Goal: Information Seeking & Learning: Learn about a topic

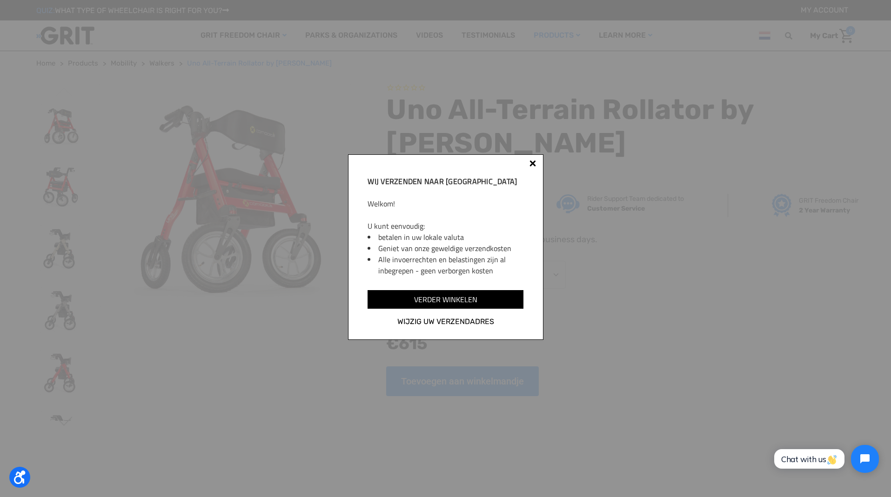
drag, startPoint x: 533, startPoint y: 164, endPoint x: 508, endPoint y: 170, distance: 25.5
click at [532, 164] on div at bounding box center [532, 163] width 7 height 7
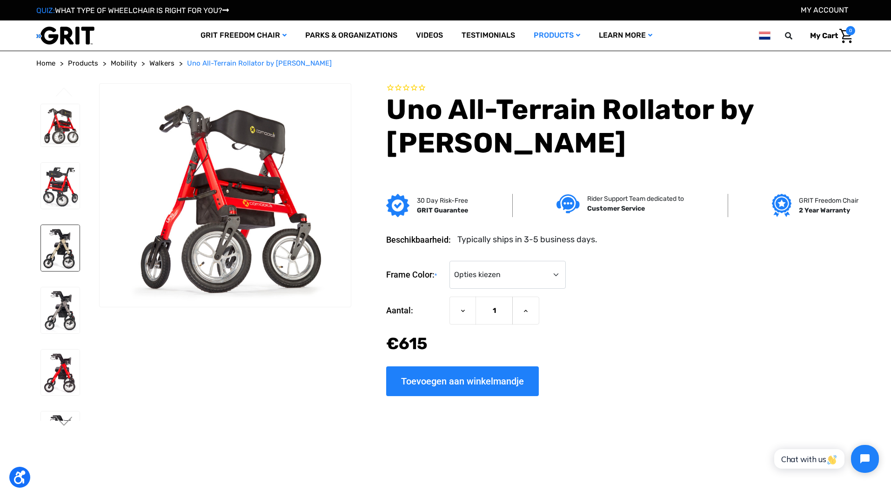
click at [65, 256] on img at bounding box center [60, 248] width 39 height 46
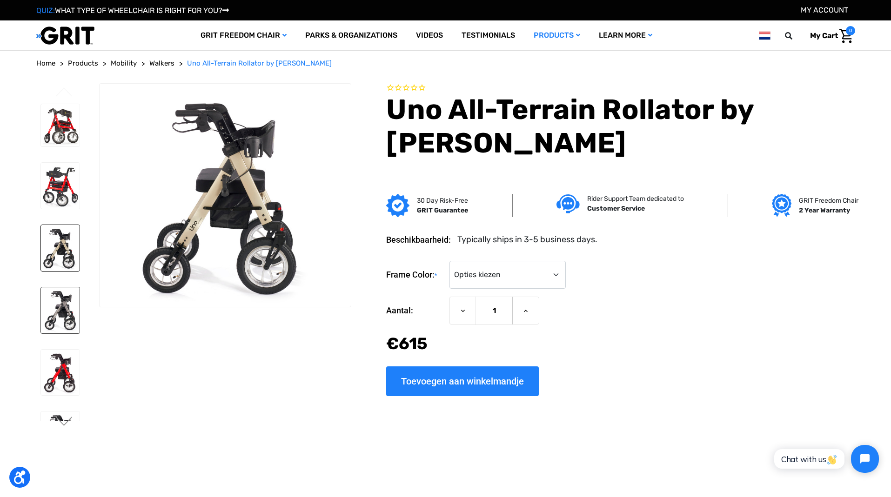
click at [53, 333] on img at bounding box center [60, 310] width 39 height 46
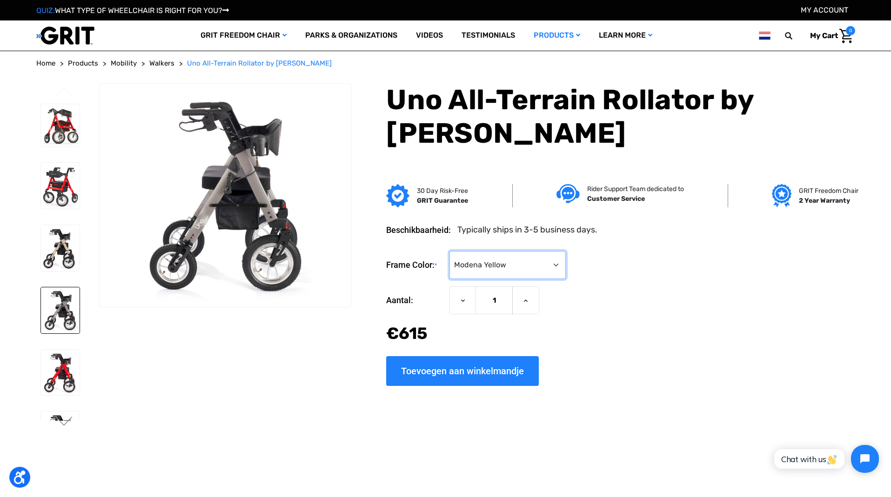
select select "1405"
click at [59, 329] on img at bounding box center [60, 310] width 39 height 46
click at [62, 193] on img at bounding box center [60, 186] width 39 height 46
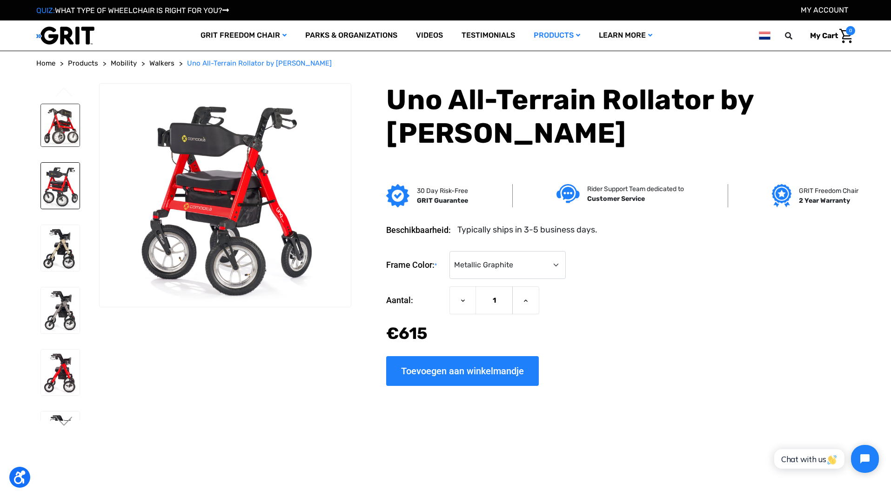
click at [62, 137] on img at bounding box center [60, 125] width 39 height 43
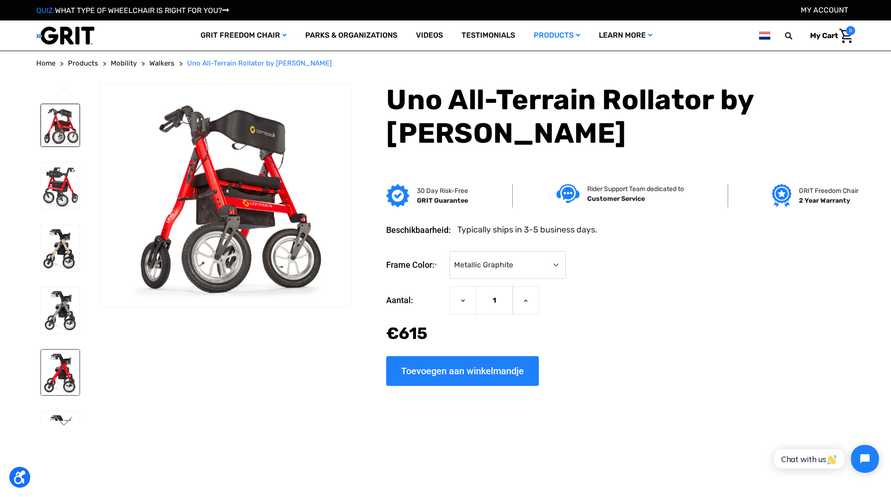
click at [62, 396] on img at bounding box center [60, 373] width 39 height 46
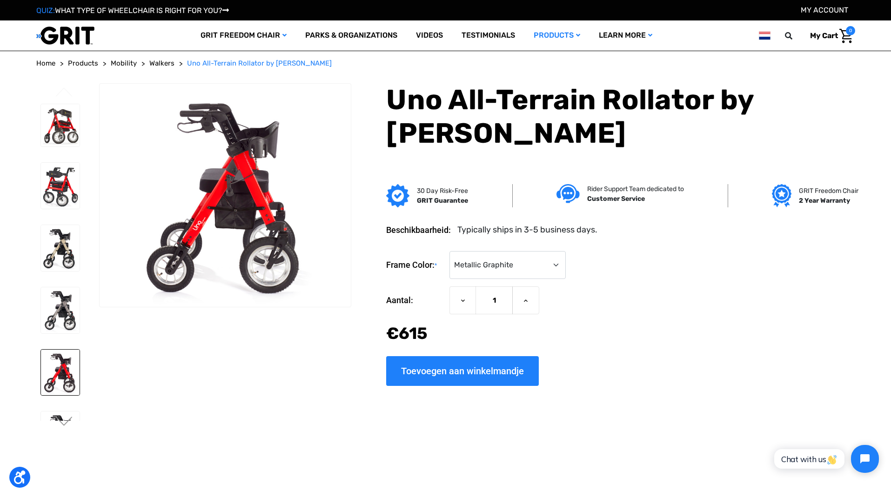
click at [68, 390] on img at bounding box center [60, 373] width 39 height 46
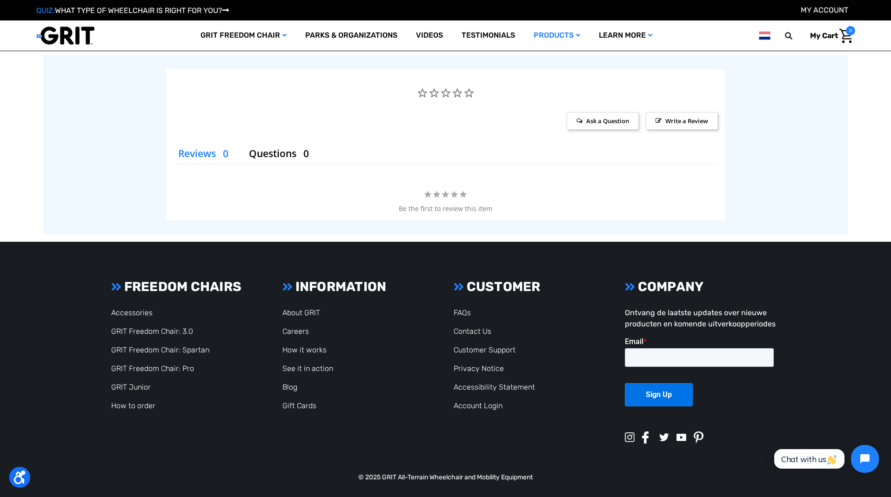
scroll to position [1496, 0]
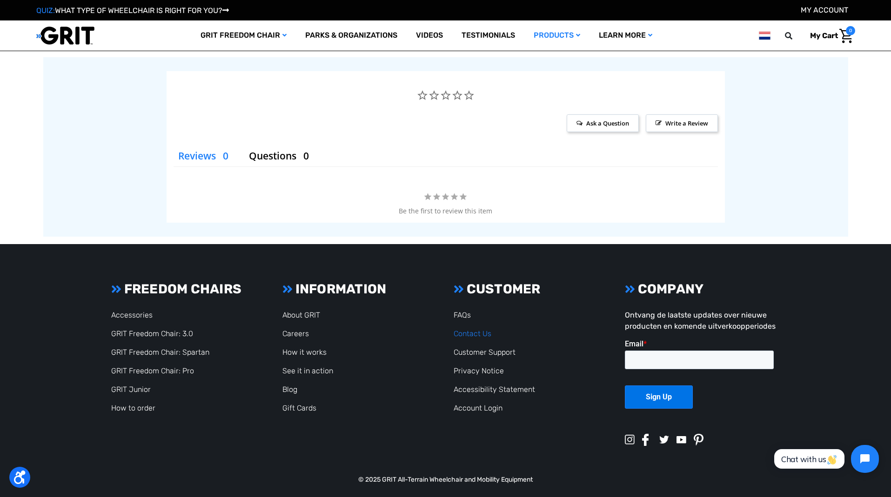
click at [466, 334] on link "Contact Us" at bounding box center [472, 333] width 38 height 9
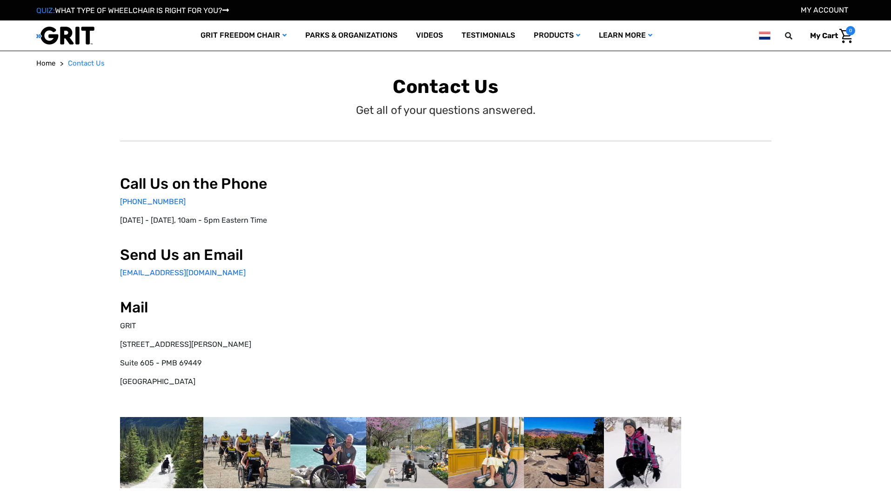
select select "NL"
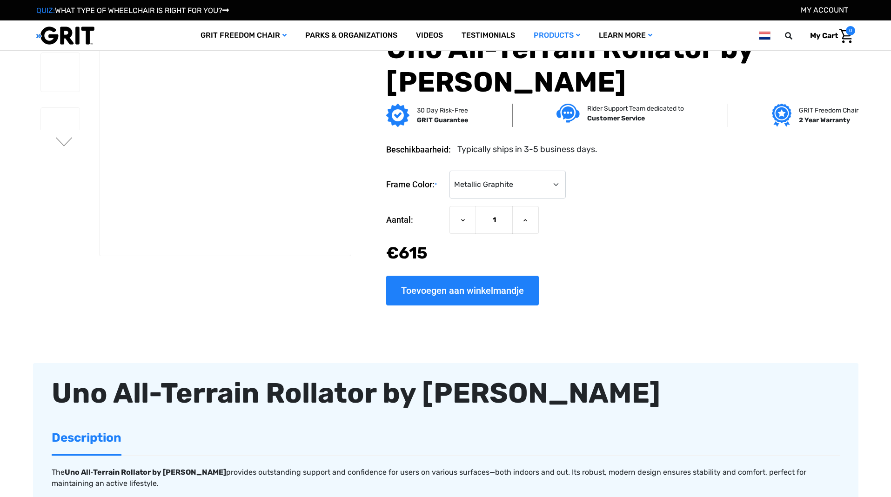
select select "1405"
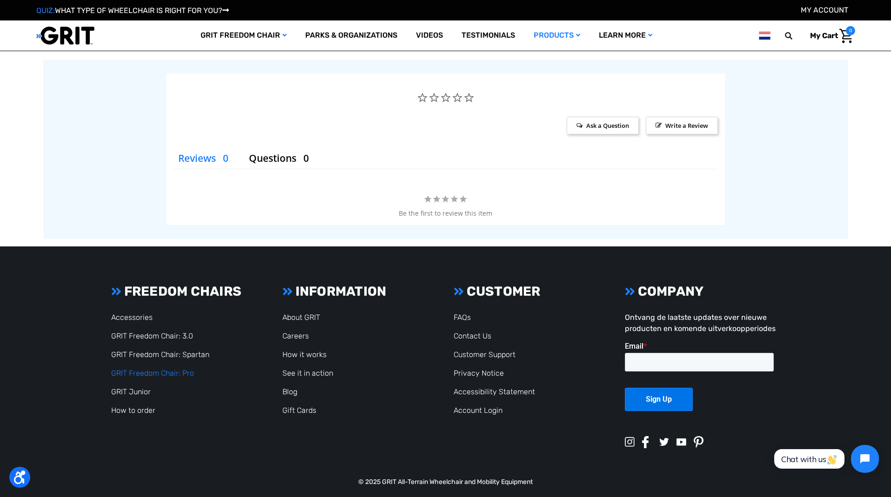
scroll to position [1445, 0]
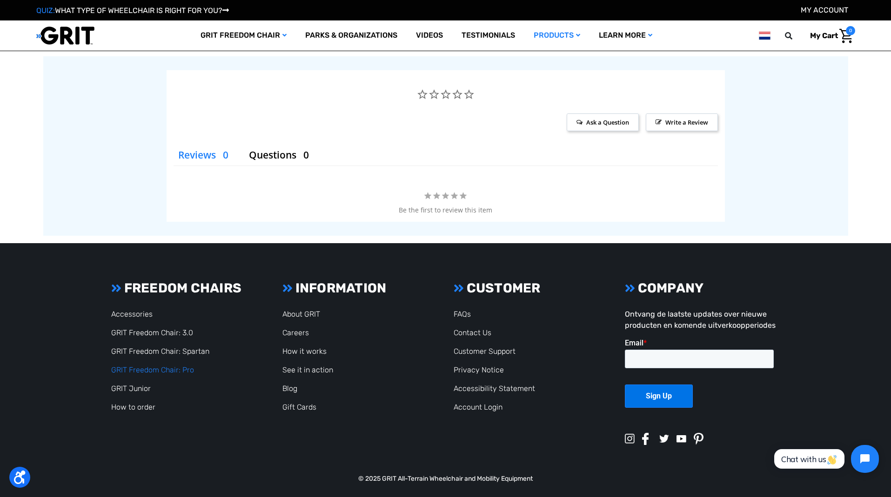
click at [150, 372] on link "GRIT Freedom Chair: Pro" at bounding box center [152, 370] width 83 height 9
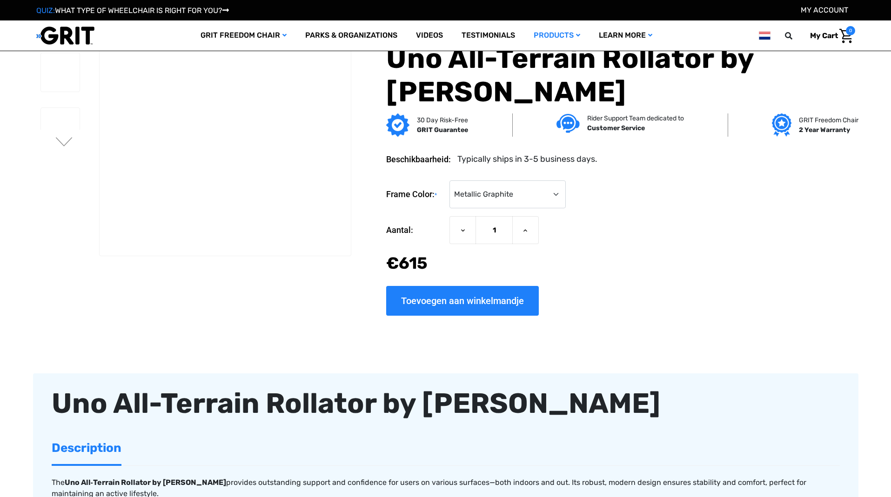
select select "1405"
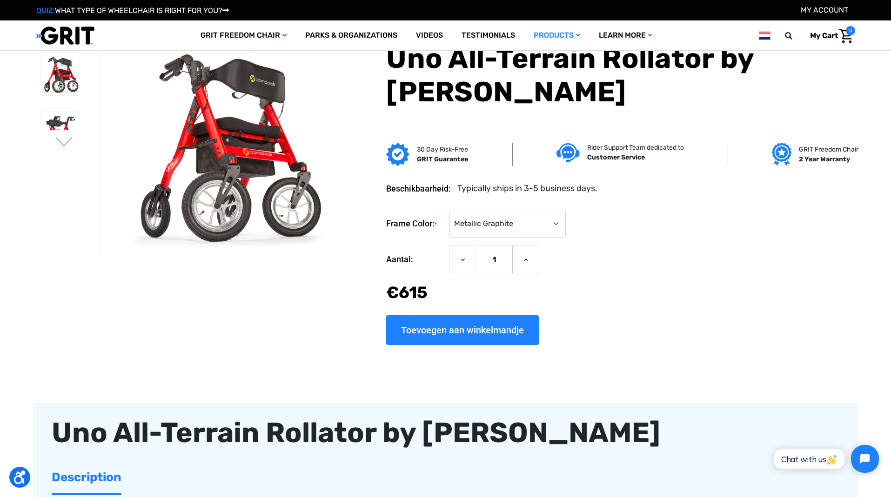
click at [761, 35] on img at bounding box center [764, 36] width 11 height 12
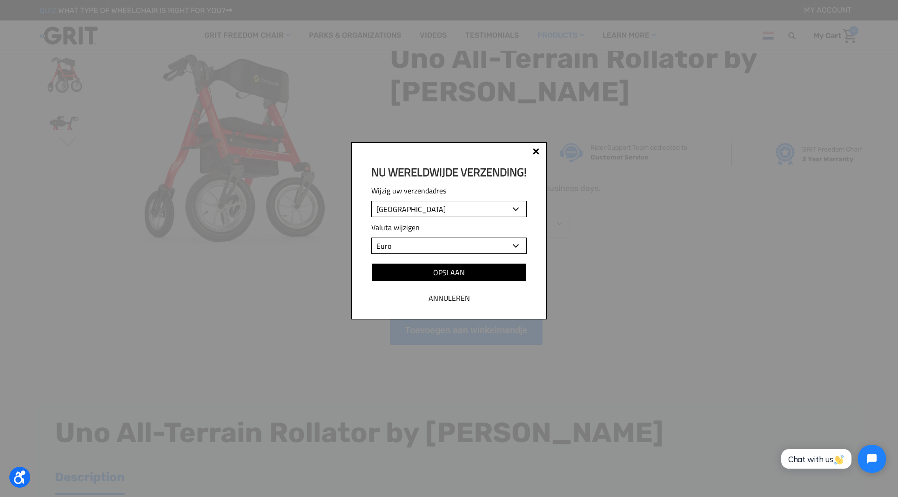
click at [534, 150] on div at bounding box center [536, 151] width 7 height 7
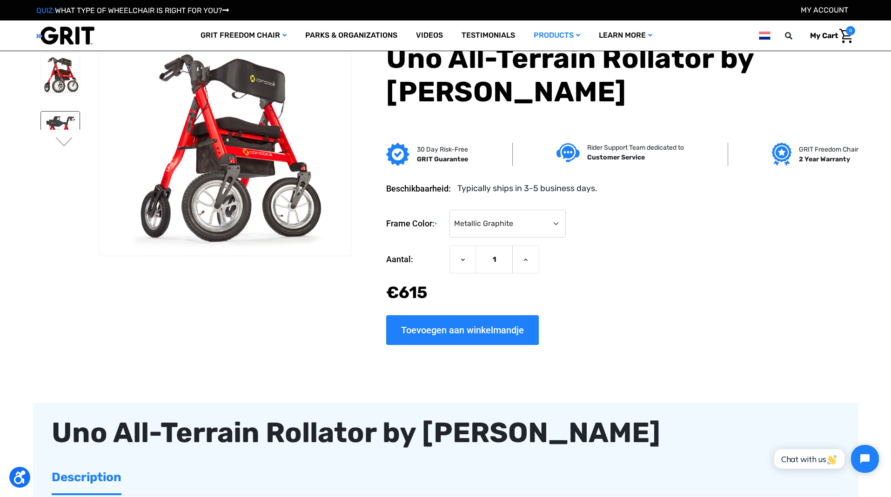
click at [70, 126] on img at bounding box center [60, 135] width 39 height 46
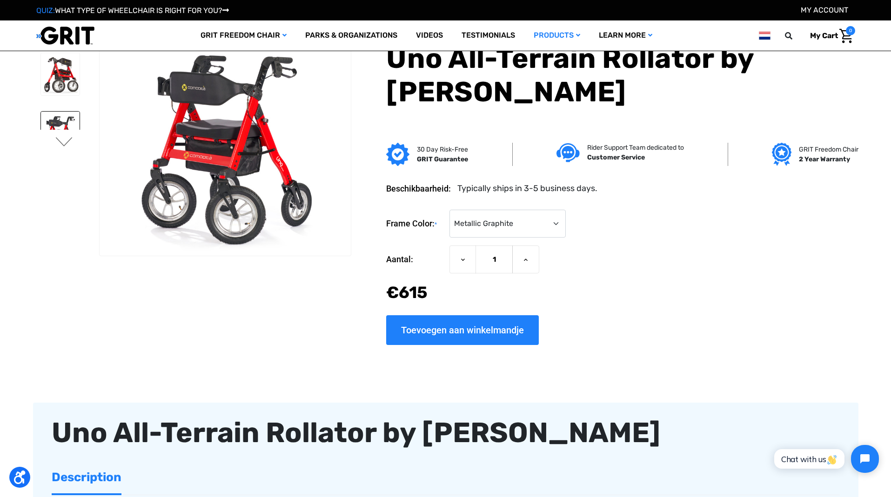
click at [65, 143] on button "Next" at bounding box center [64, 142] width 20 height 11
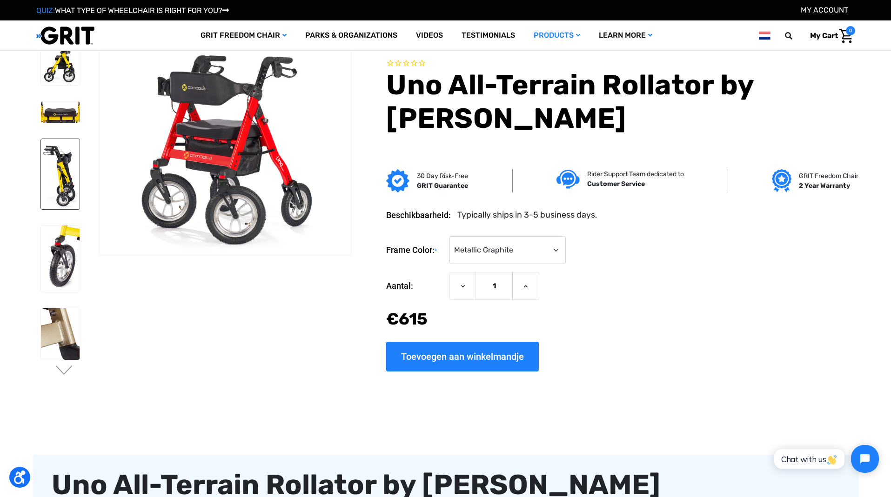
click at [62, 209] on img at bounding box center [60, 174] width 39 height 70
